Goal: Purchase product/service

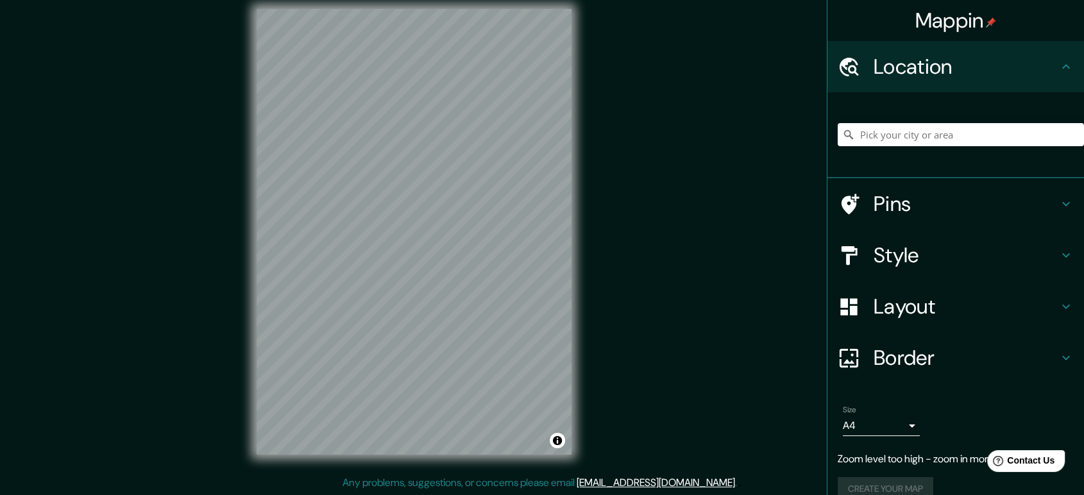
click at [579, 2] on div "© Mapbox © OpenStreetMap Improve this map" at bounding box center [414, 231] width 356 height 487
click at [199, 90] on div "Mappin Location Pins Style Layout Border Choose a border. Hint : you can make l…" at bounding box center [542, 241] width 1084 height 507
click at [206, 94] on div "Mappin Location Pins Style Layout Border Choose a border. Hint : you can make l…" at bounding box center [542, 241] width 1084 height 507
click at [848, 425] on body "Mappin Location Pins Style Layout Border Choose a border. Hint : you can make l…" at bounding box center [542, 235] width 1084 height 495
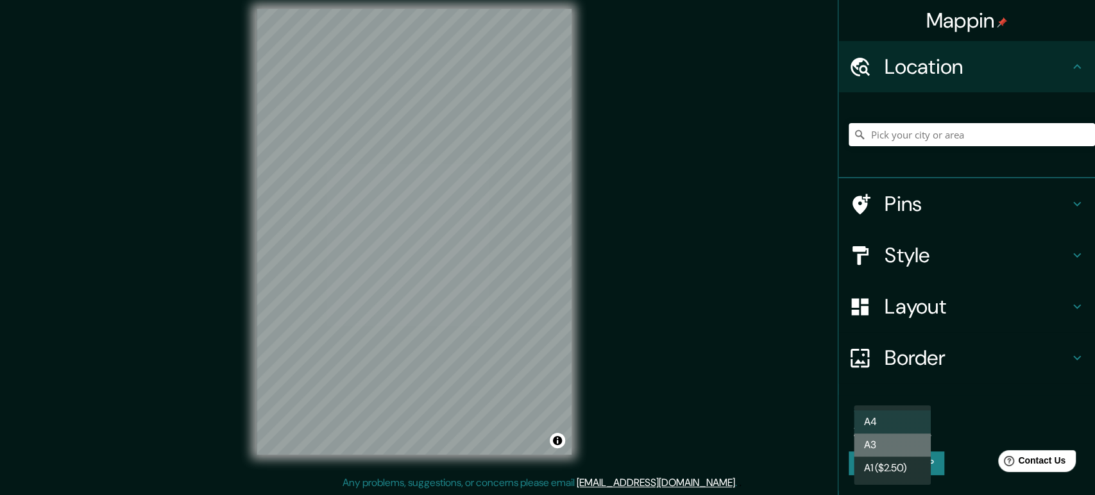
click at [872, 448] on li "A3" at bounding box center [892, 445] width 77 height 23
